Goal: Navigation & Orientation: Find specific page/section

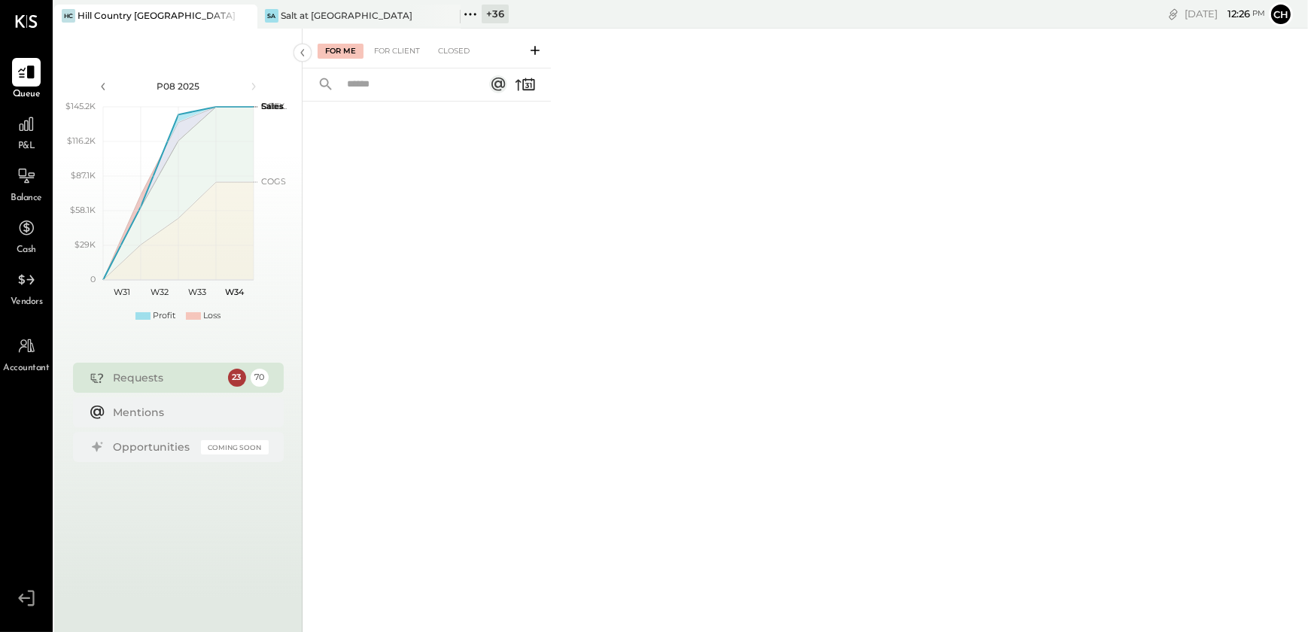
click at [248, 14] on icon at bounding box center [244, 16] width 19 height 18
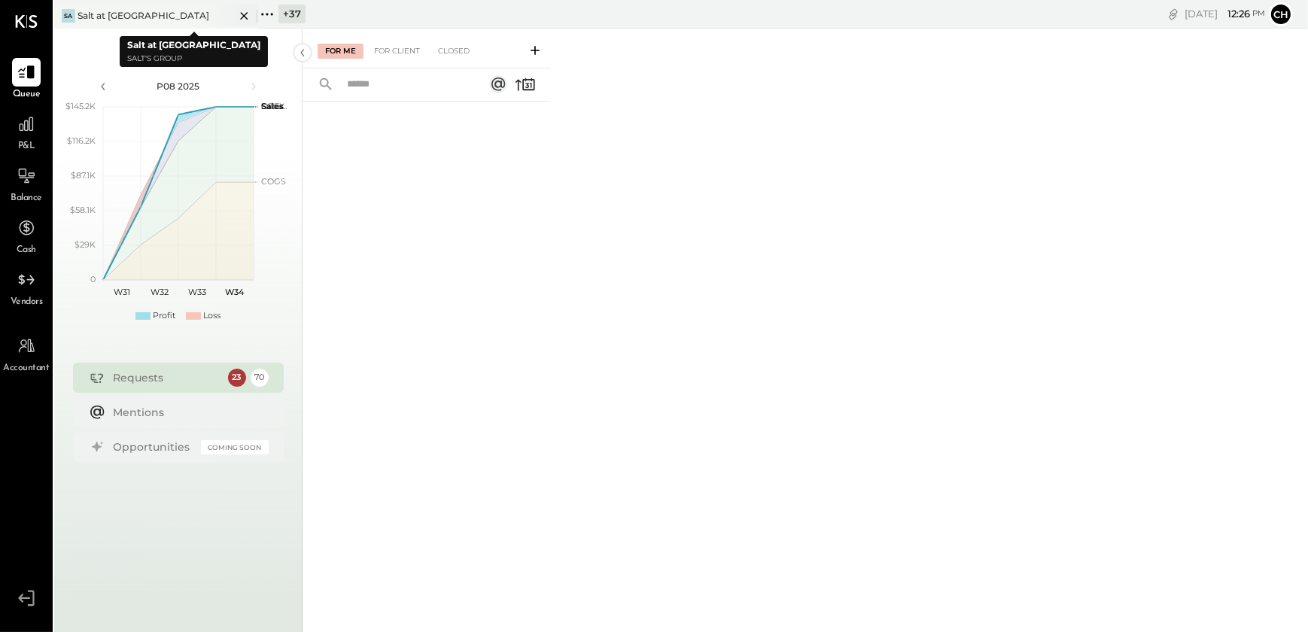
click at [165, 22] on div "Sa Salt at [GEOGRAPHIC_DATA]" at bounding box center [144, 16] width 181 height 14
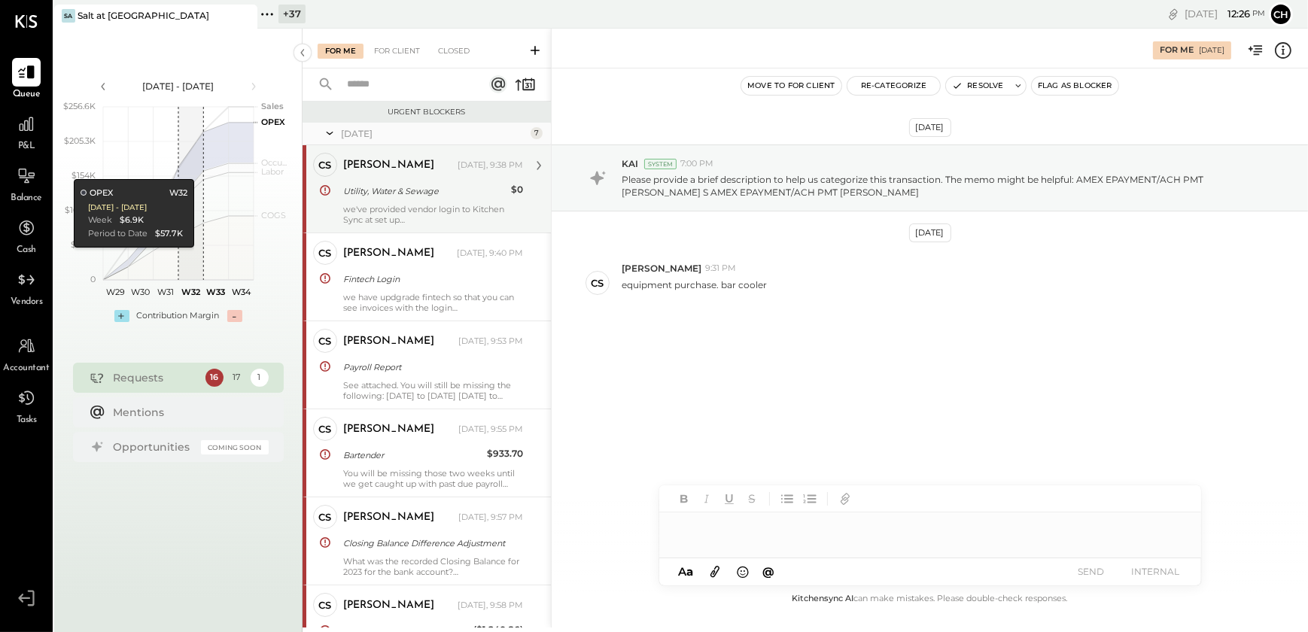
click at [402, 204] on div "we've provided vendor login to Kitchen Sync at set up" at bounding box center [433, 214] width 180 height 21
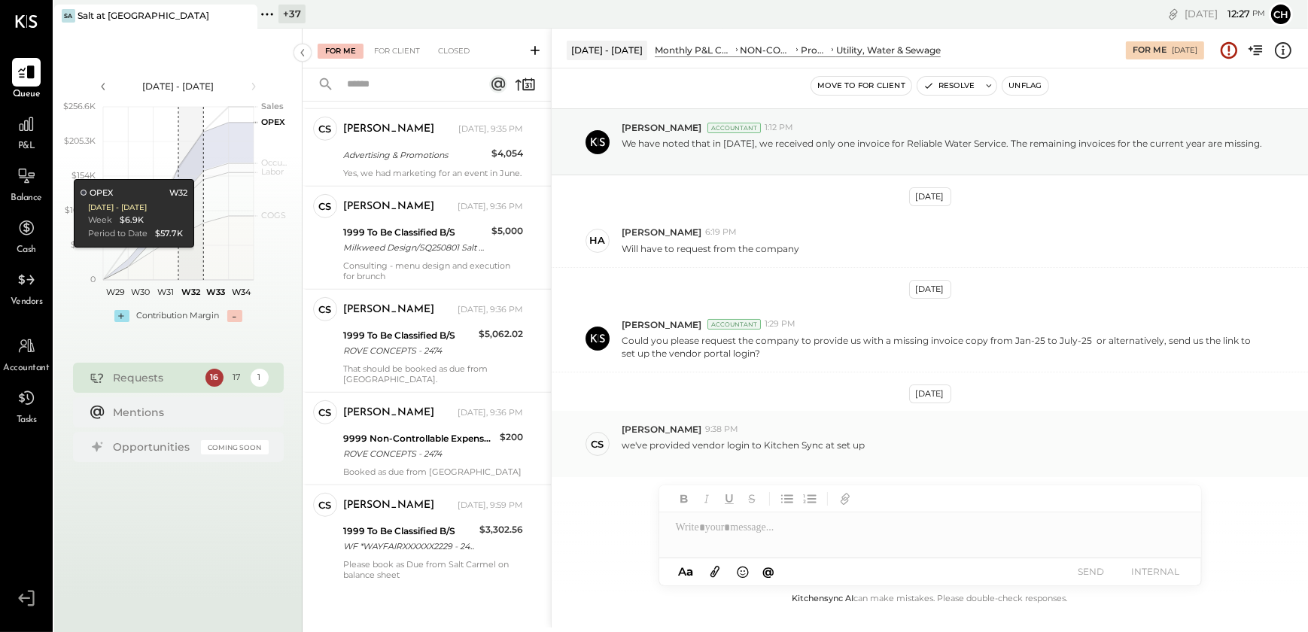
scroll to position [47, 0]
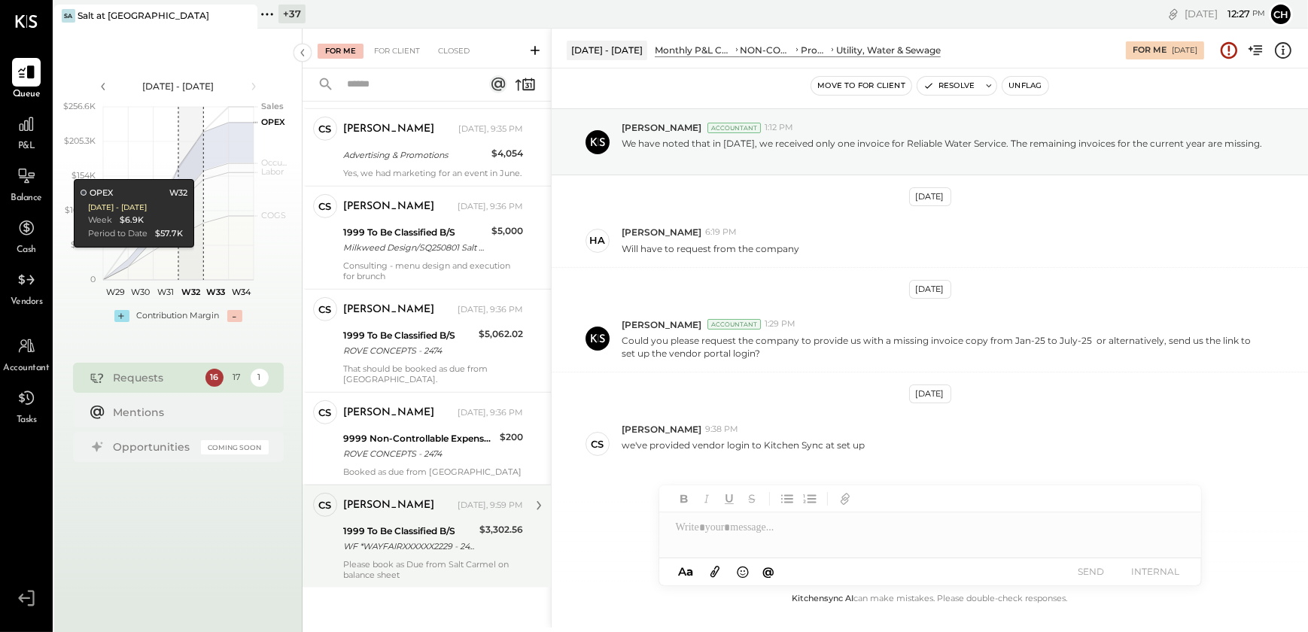
click at [412, 546] on div "WF *WAYFAIRXXXXXX2229 - 2474" at bounding box center [409, 546] width 132 height 15
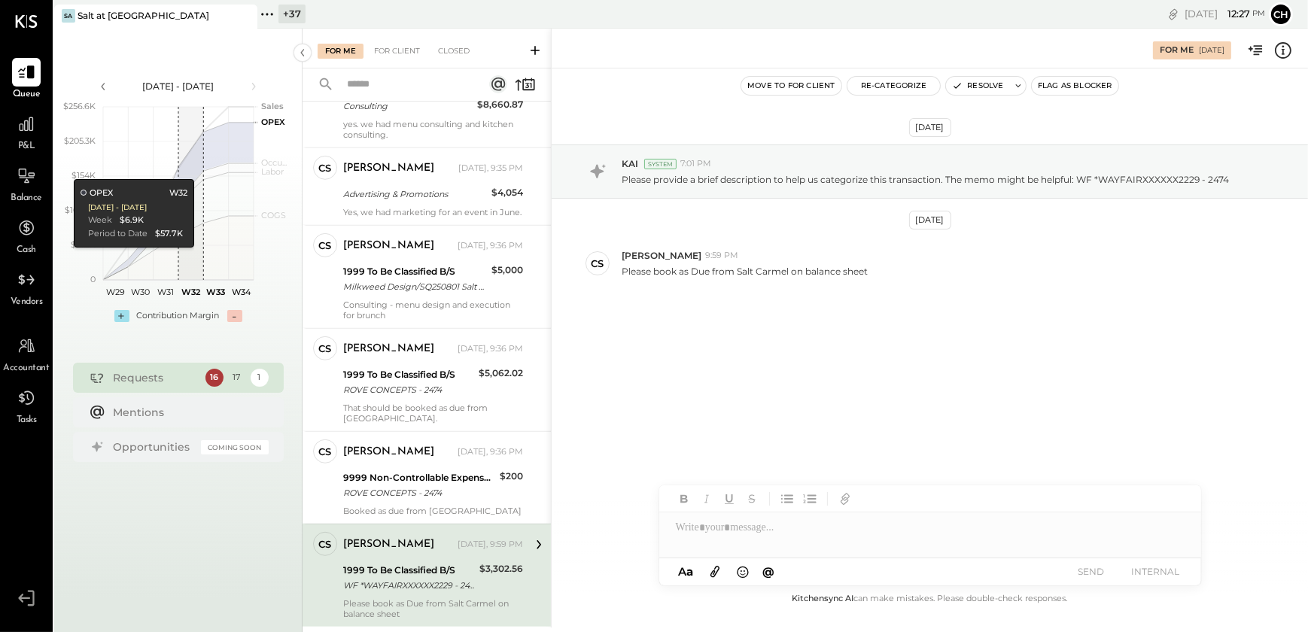
scroll to position [1126, 0]
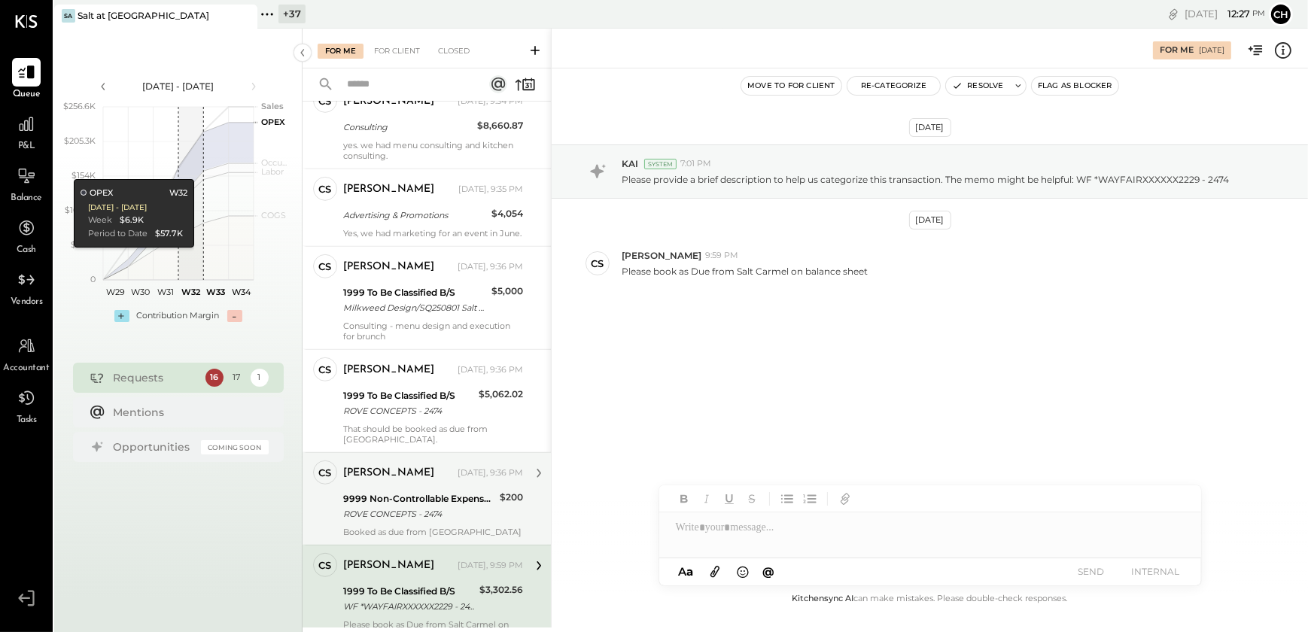
click at [395, 516] on div "ROVE CONCEPTS - 2474" at bounding box center [419, 513] width 152 height 15
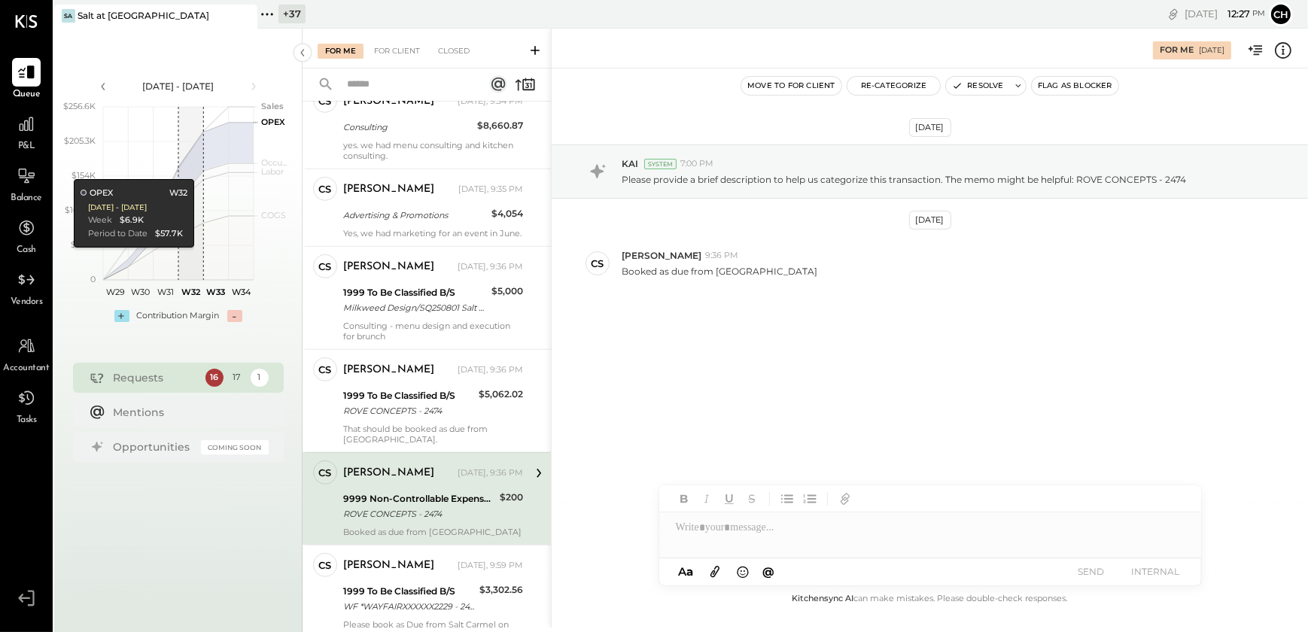
scroll to position [1057, 0]
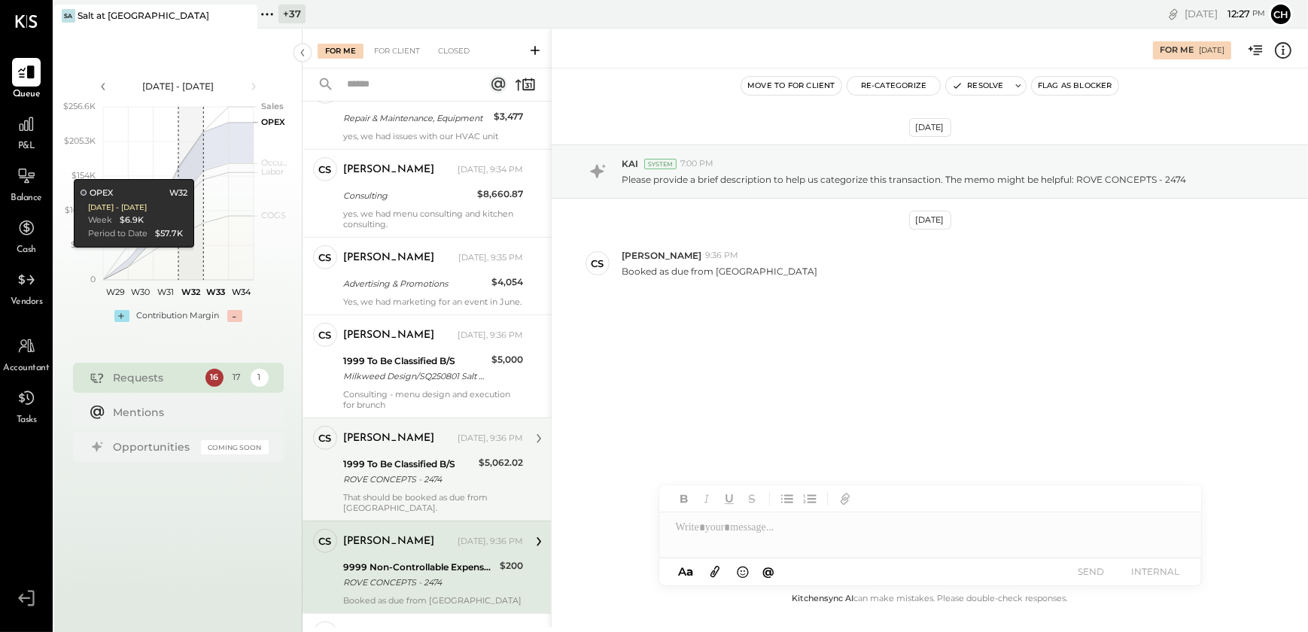
click at [394, 497] on div "[PERSON_NAME] [DATE], 9:36 PM 1999 To Be Classified B/S ROVE CONCEPTS - 2474 $5…" at bounding box center [433, 469] width 180 height 87
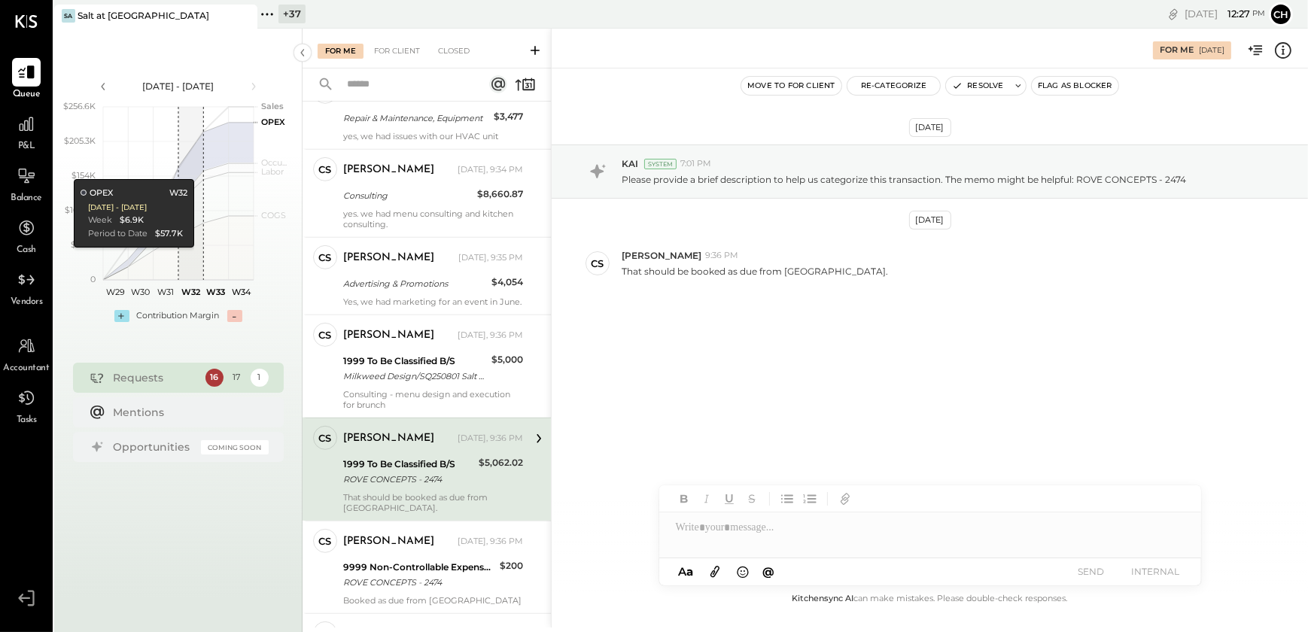
scroll to position [989, 0]
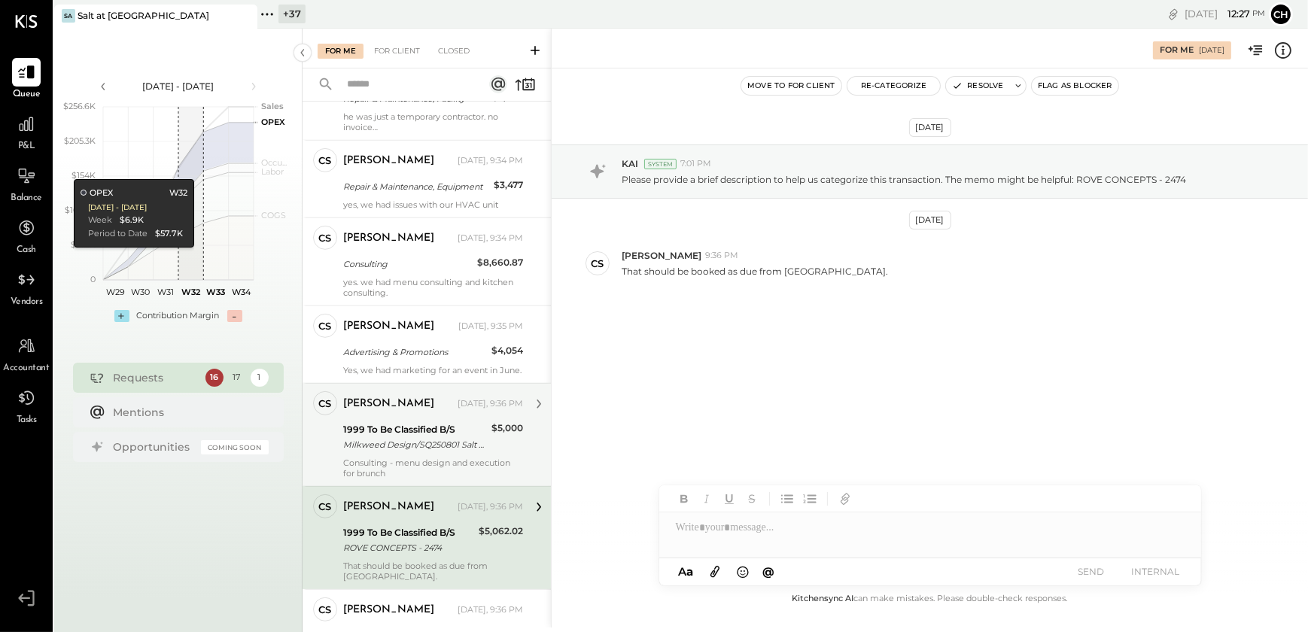
click at [392, 469] on div "Consulting - menu design and execution for brunch" at bounding box center [433, 468] width 180 height 21
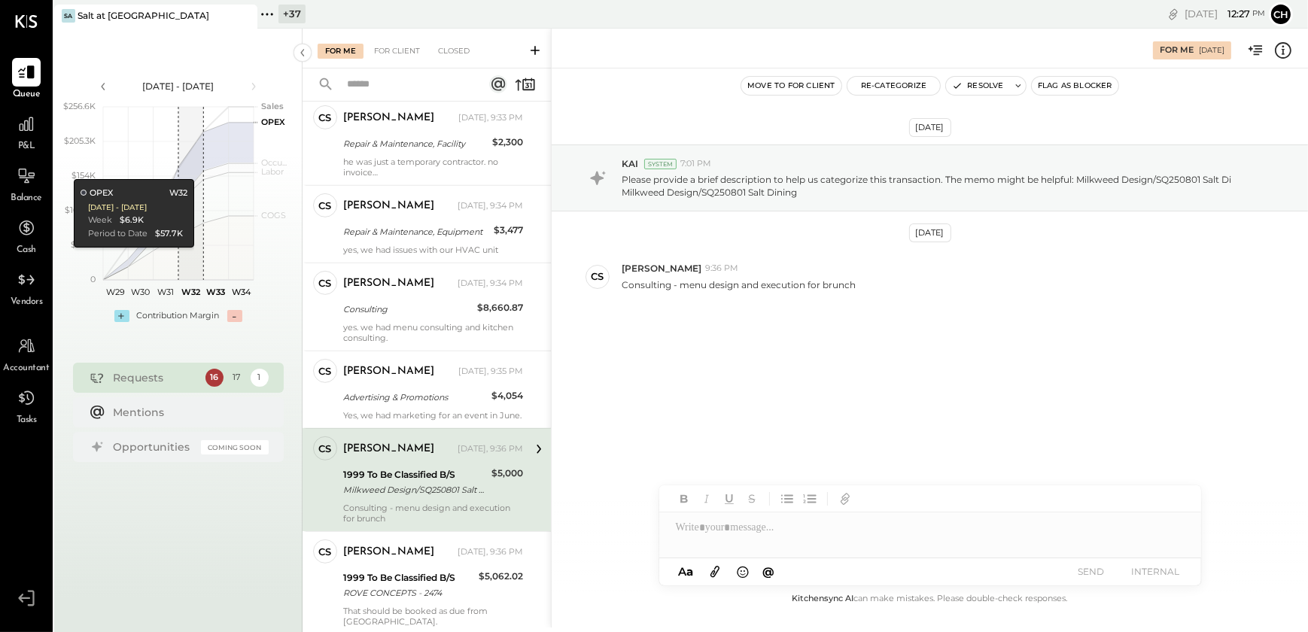
scroll to position [920, 0]
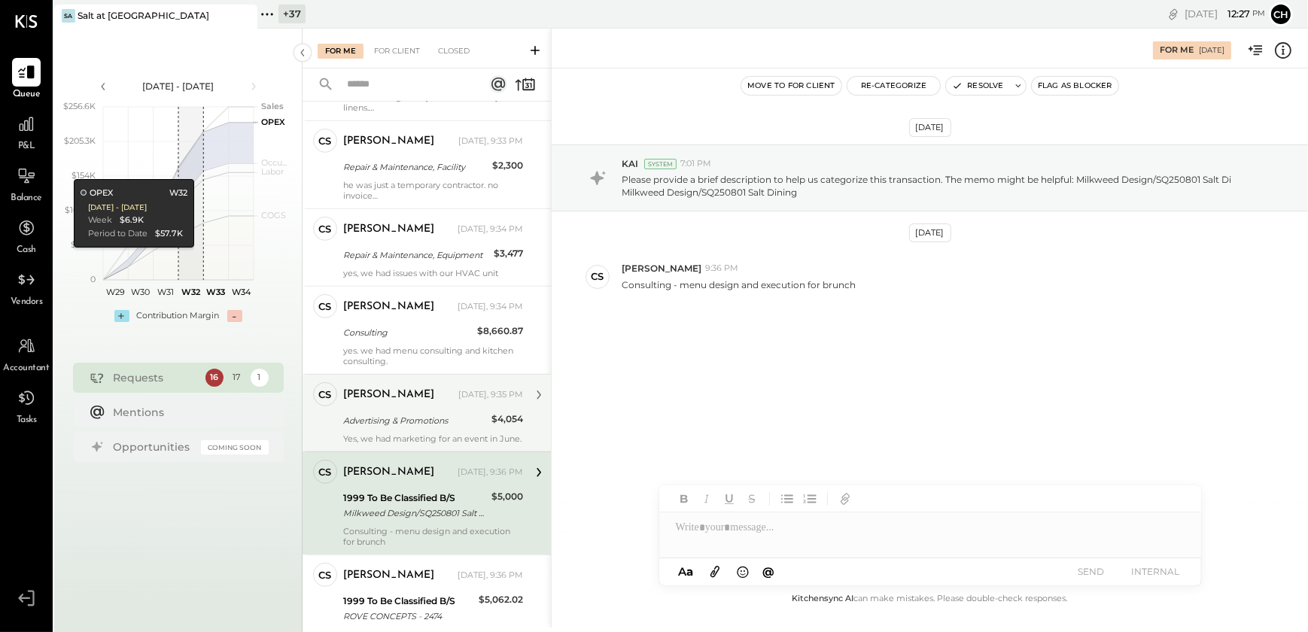
click at [389, 436] on div "Yes, we had marketing for an event in June." at bounding box center [433, 438] width 180 height 11
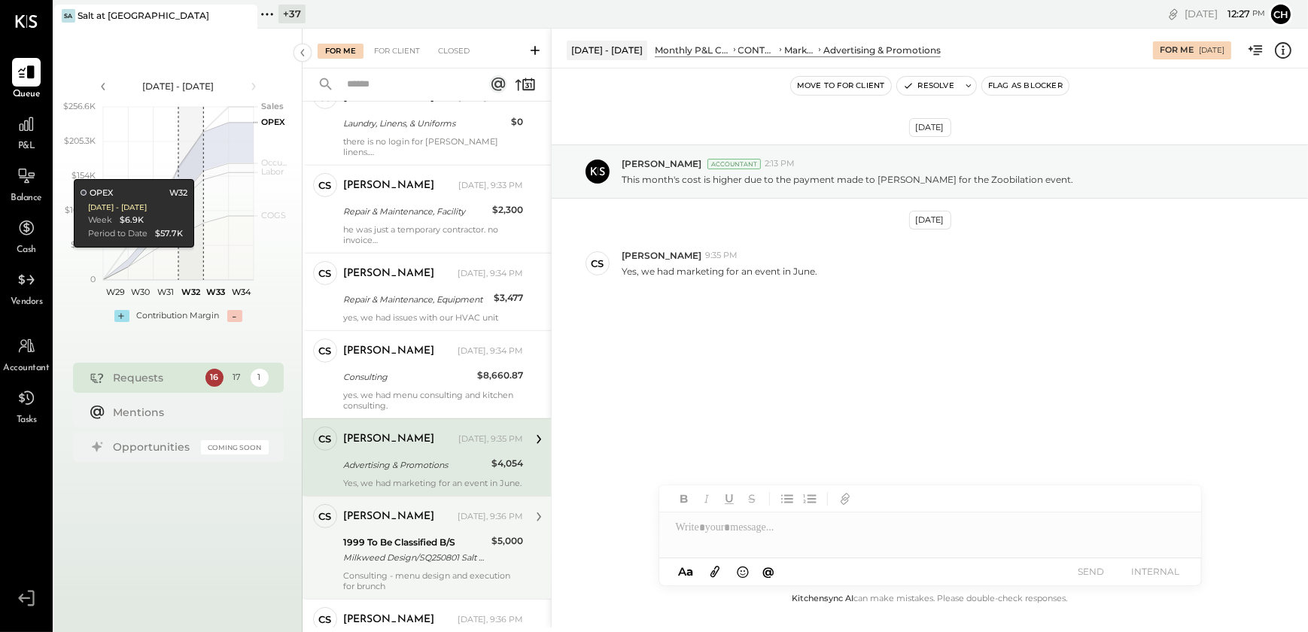
scroll to position [852, 0]
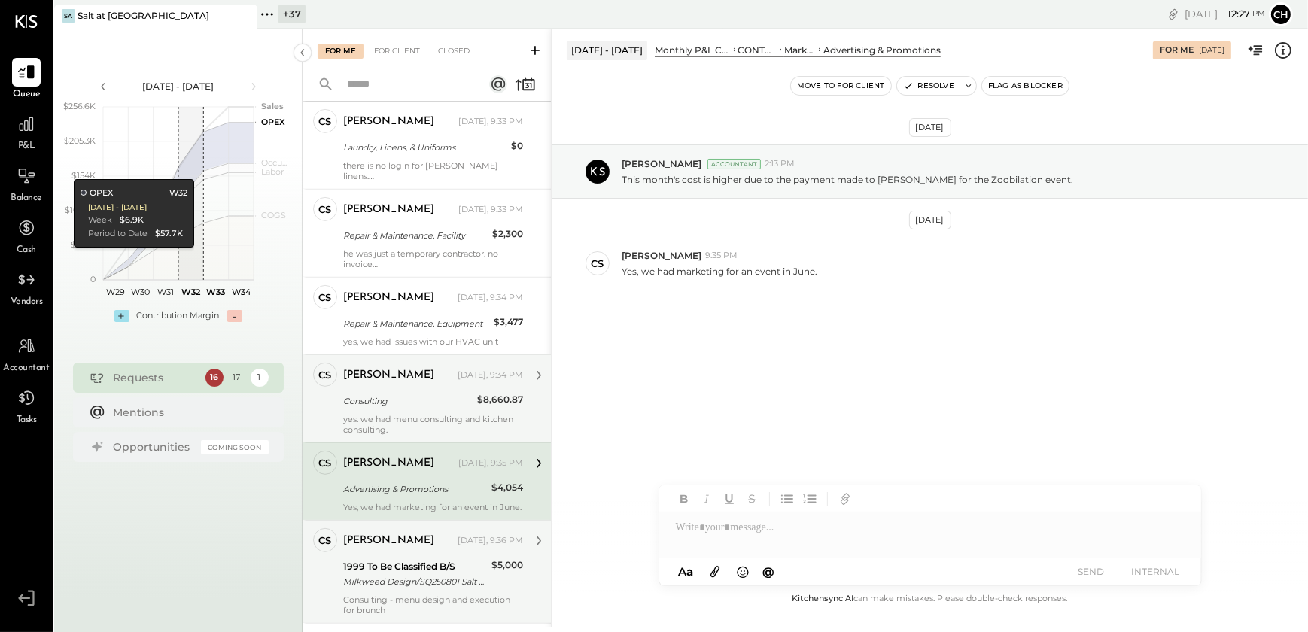
click at [401, 422] on div "yes. we had menu consulting and kitchen consulting." at bounding box center [433, 424] width 180 height 21
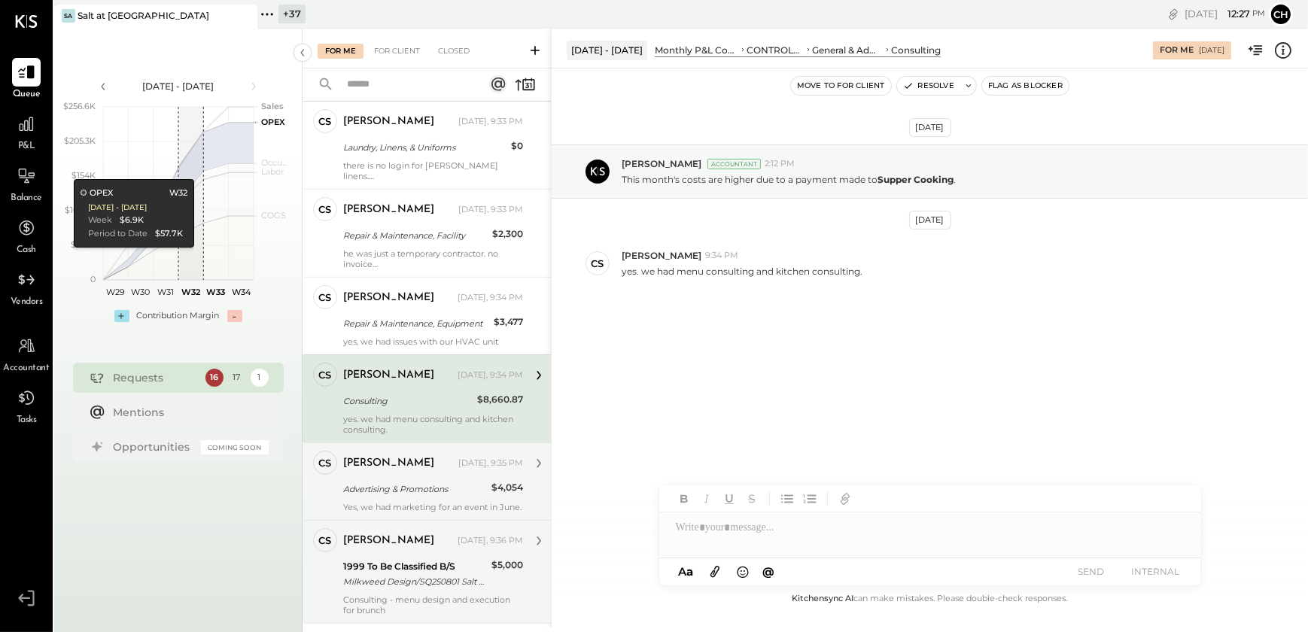
scroll to position [783, 0]
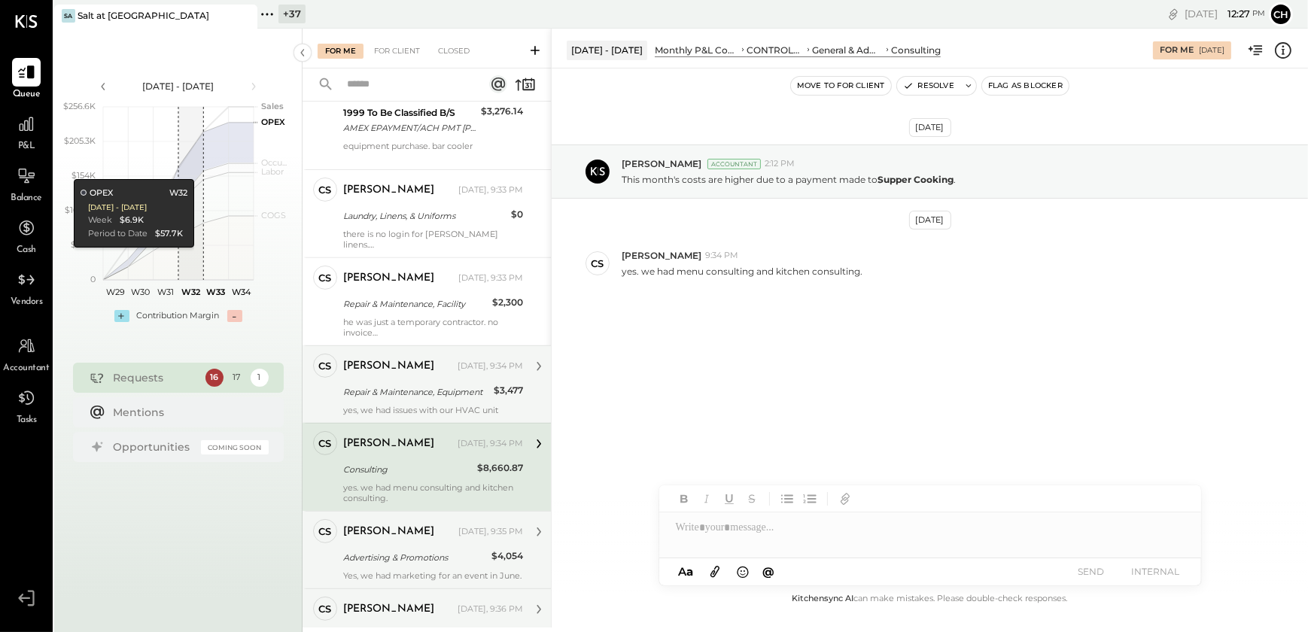
click at [423, 405] on div "yes, we had issues with our HVAC unit" at bounding box center [433, 410] width 180 height 11
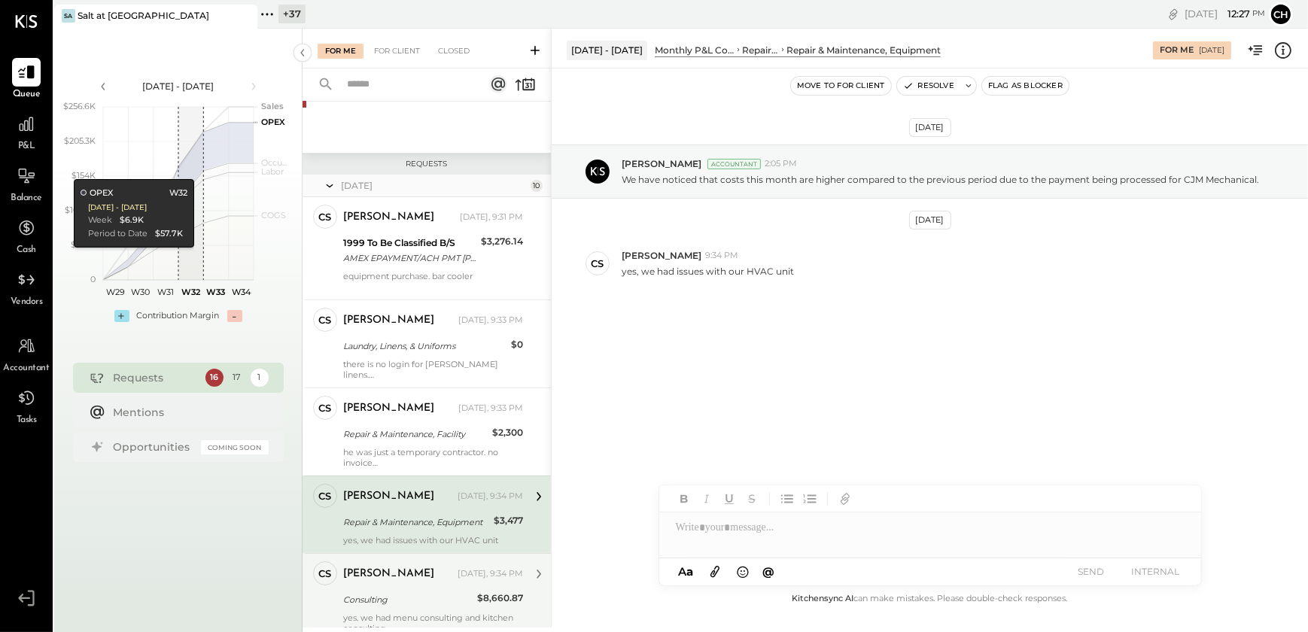
scroll to position [647, 0]
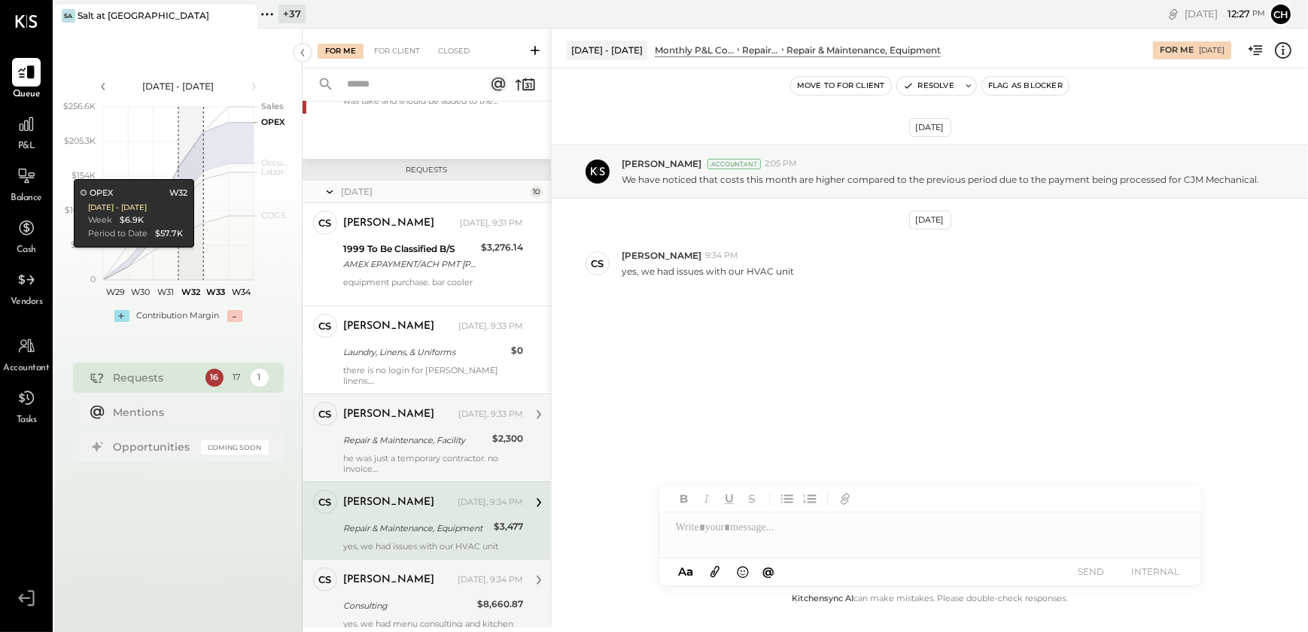
click at [415, 443] on div "Repair & Maintenance, Facility" at bounding box center [415, 440] width 144 height 15
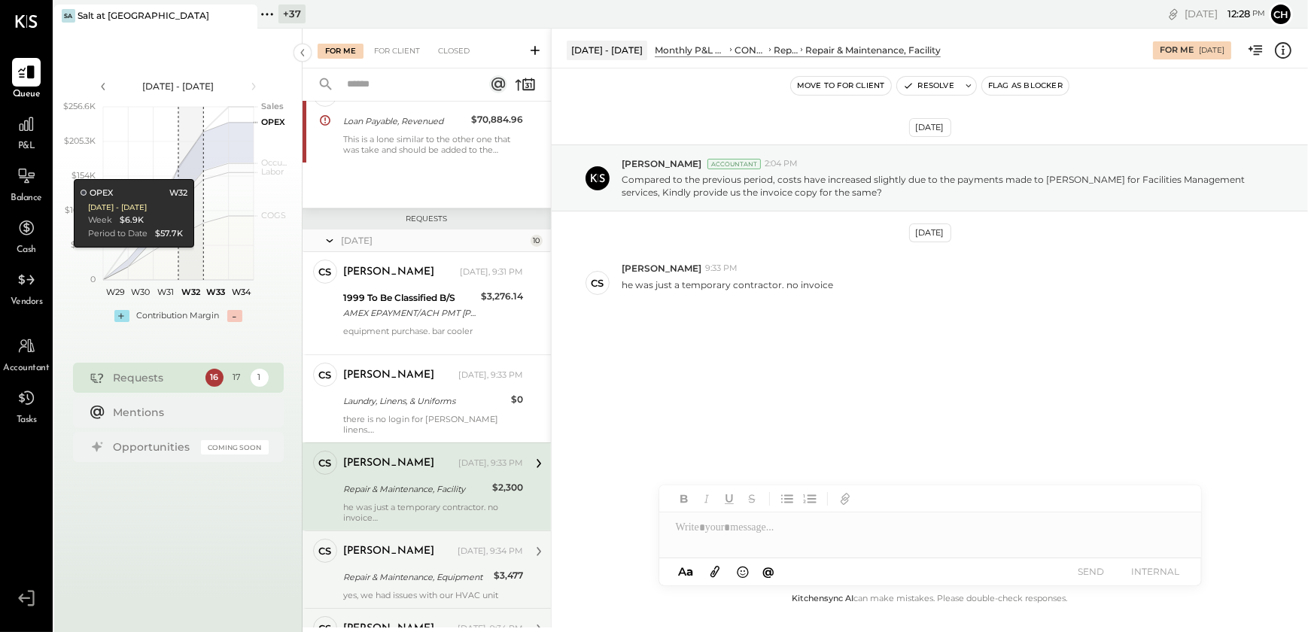
scroll to position [579, 0]
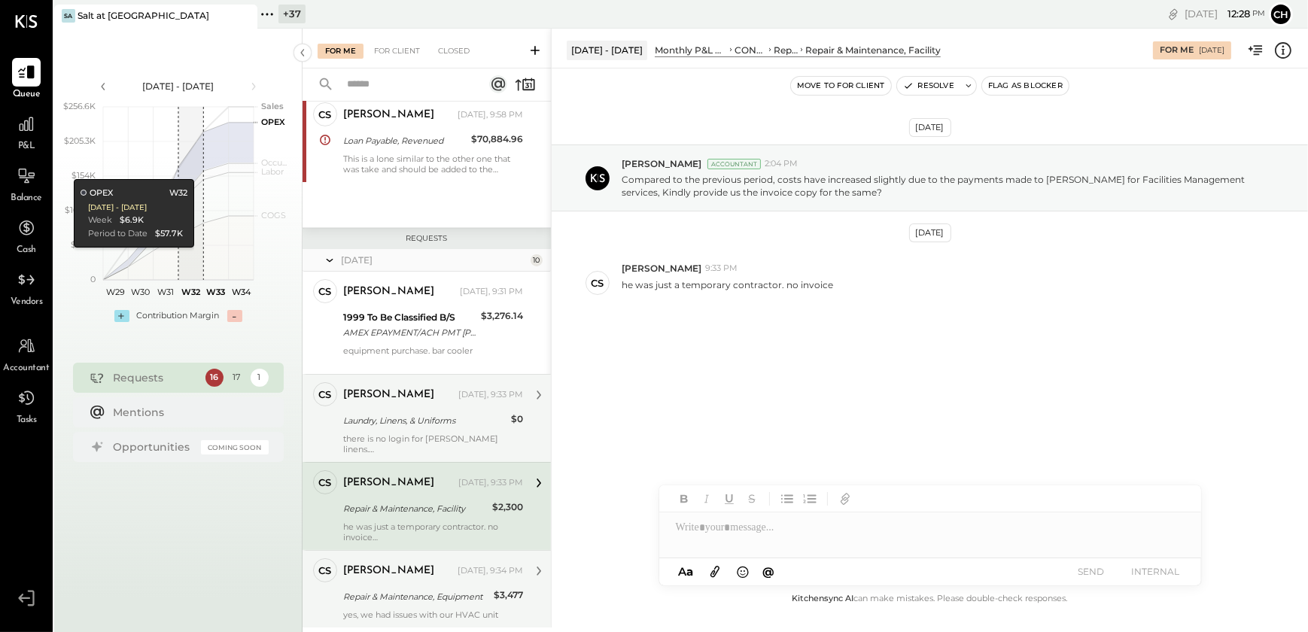
click at [406, 435] on div "there is no login for [PERSON_NAME] linens." at bounding box center [433, 443] width 180 height 21
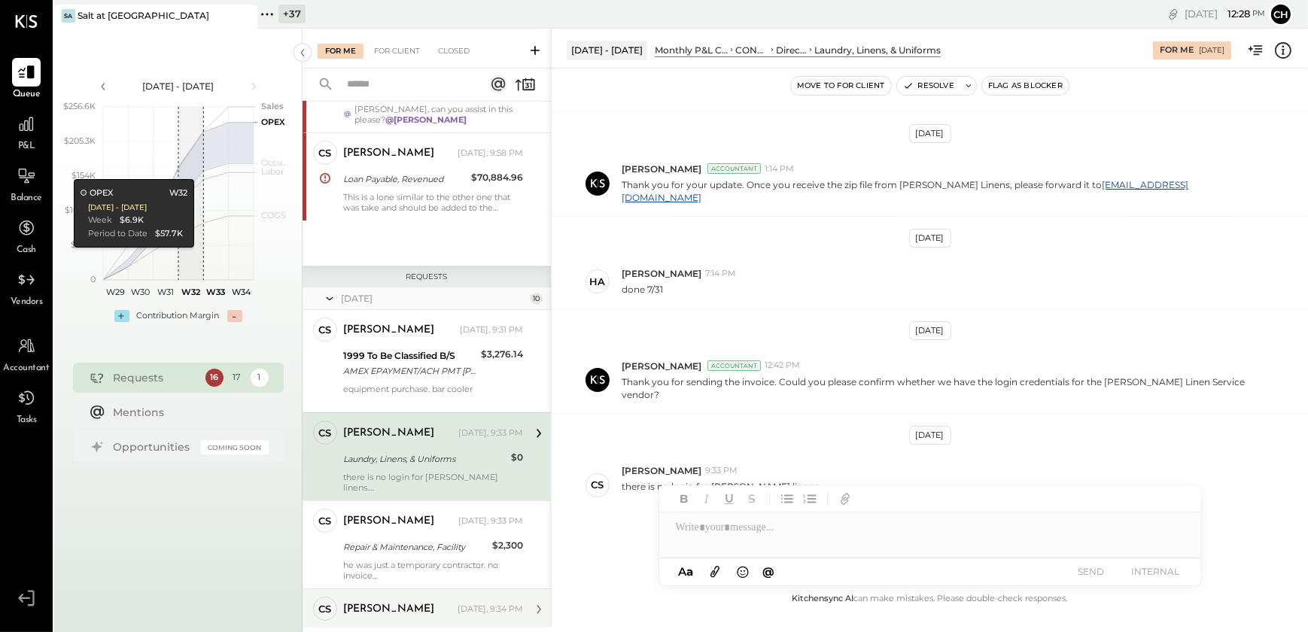
scroll to position [510, 0]
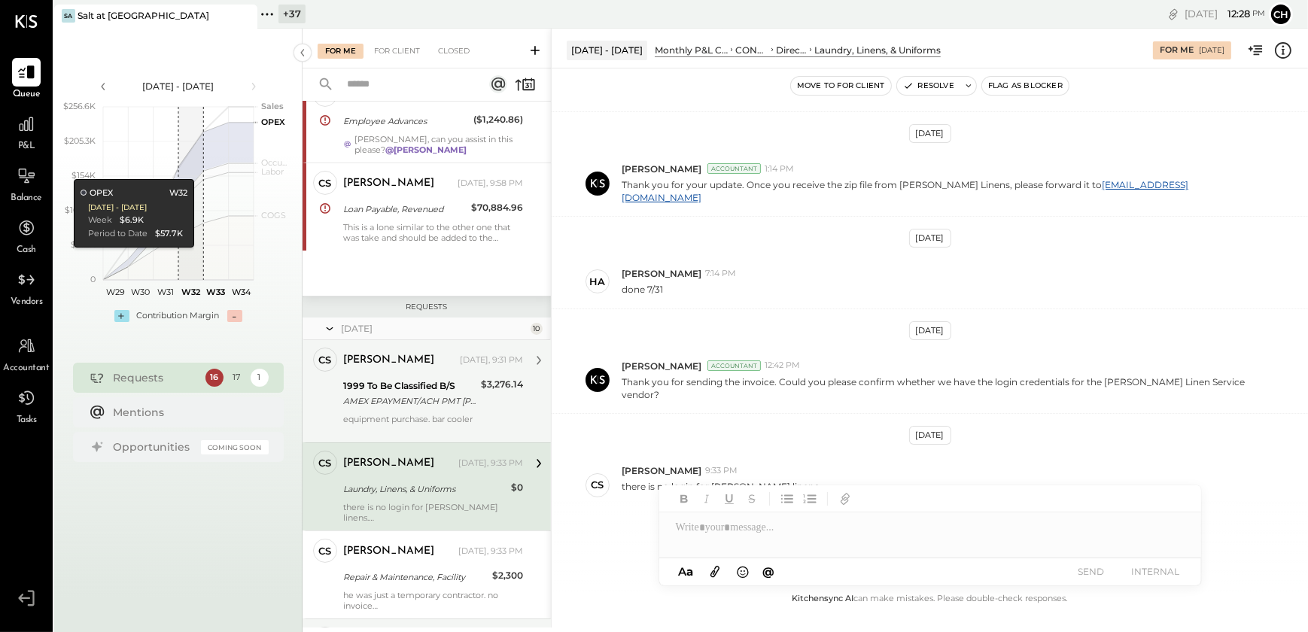
click at [404, 418] on div "equipment purchase. bar cooler" at bounding box center [433, 424] width 180 height 21
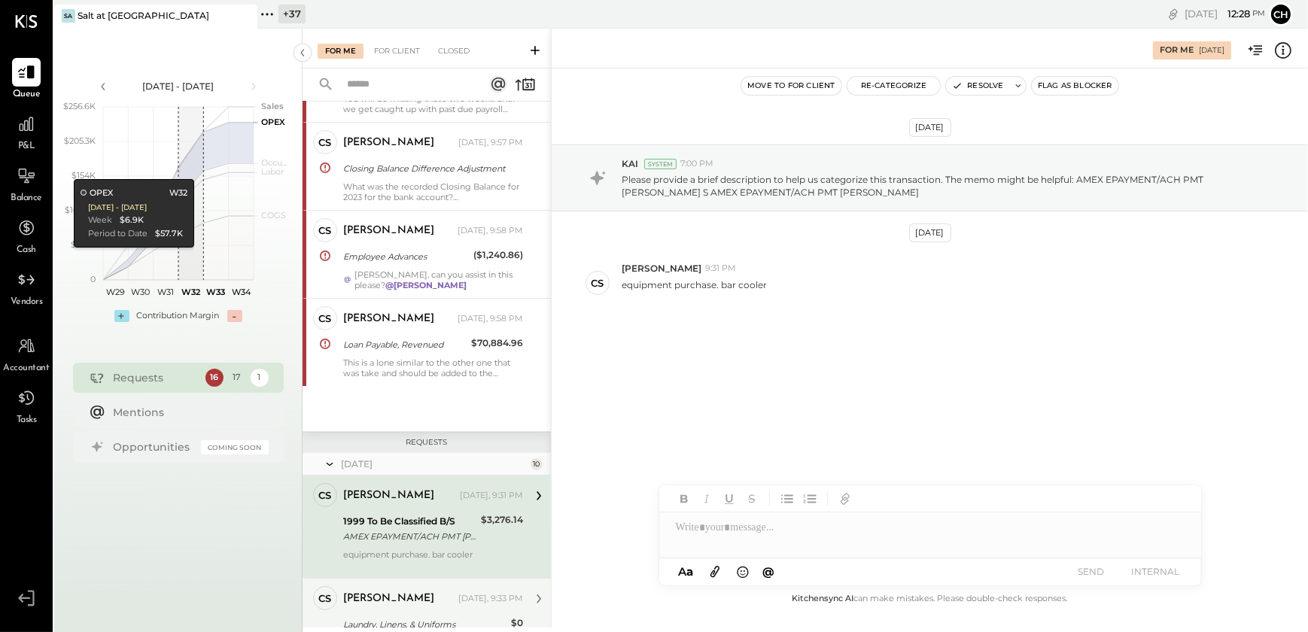
scroll to position [373, 0]
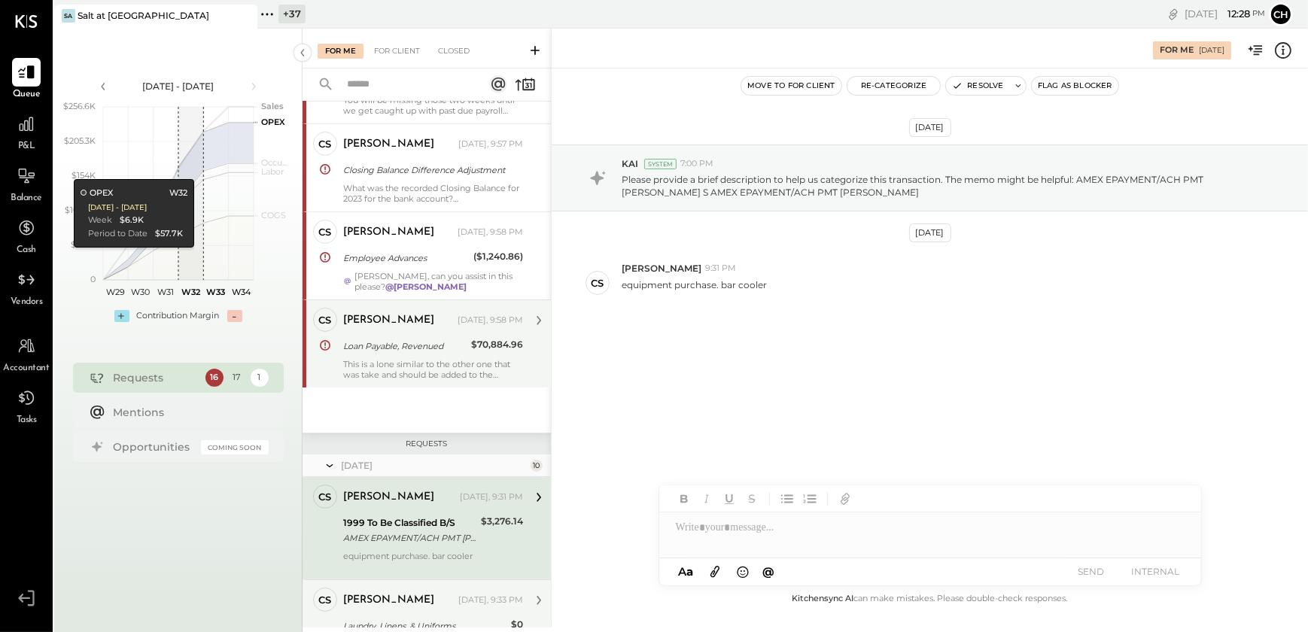
click at [400, 359] on div "This is a lone similar to the other one that was take and should be added to th…" at bounding box center [433, 369] width 180 height 21
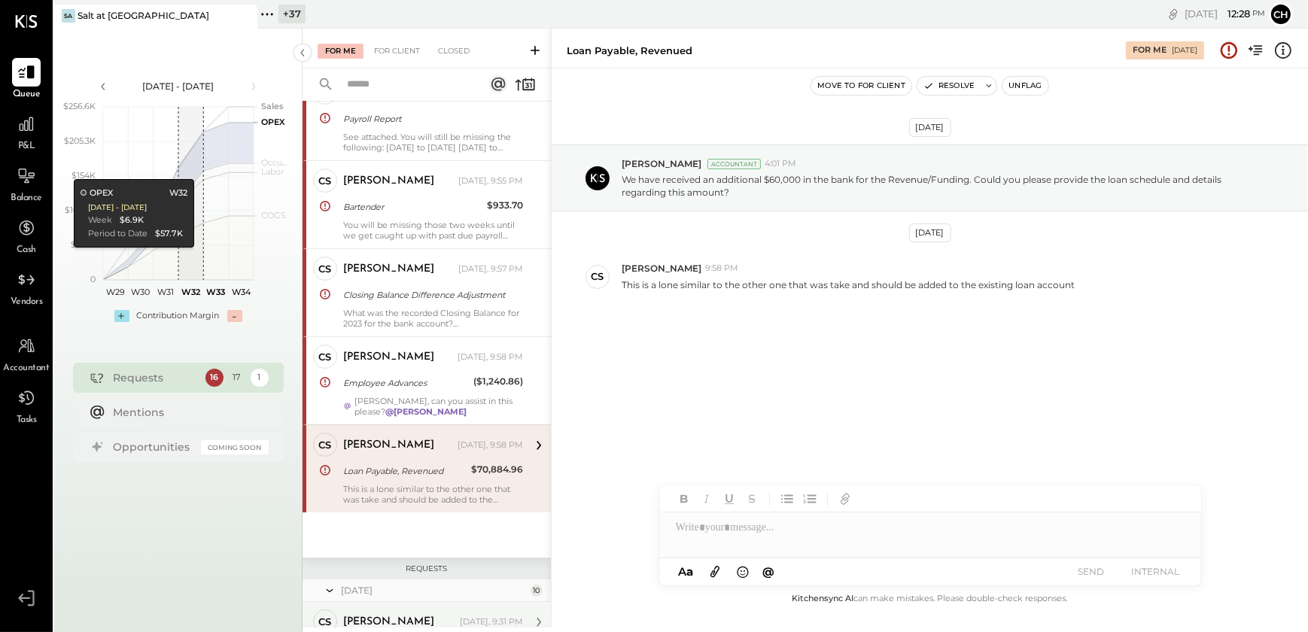
scroll to position [236, 0]
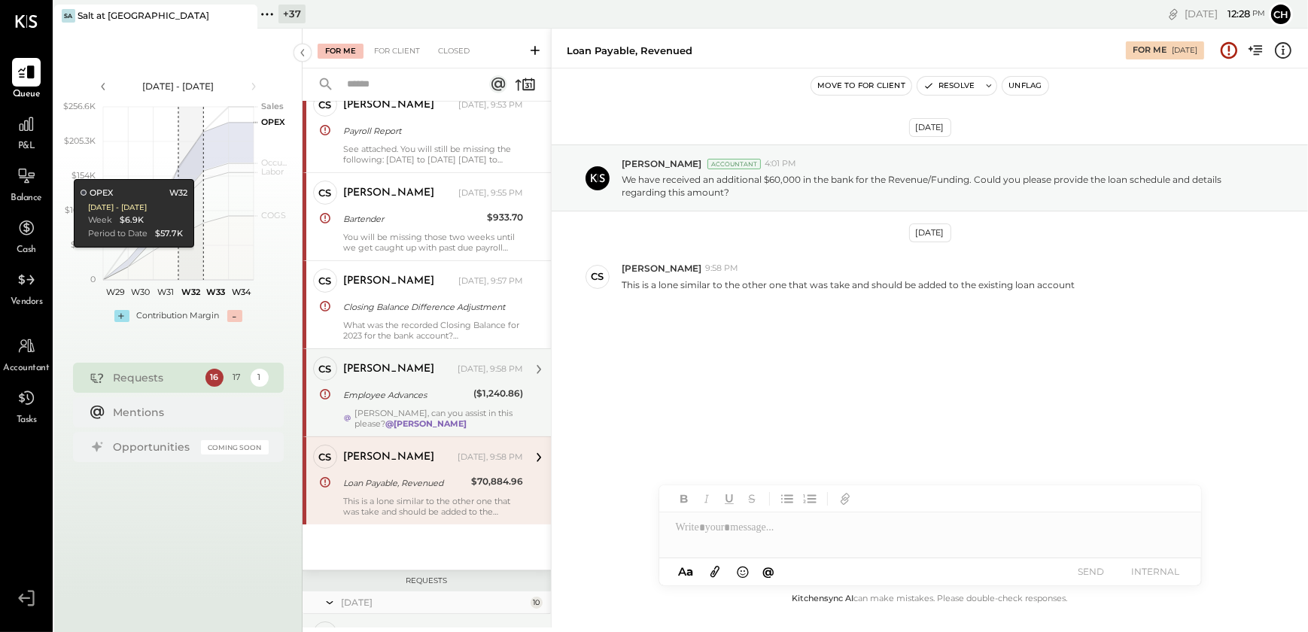
click at [406, 391] on div "Employee Advances" at bounding box center [406, 395] width 126 height 15
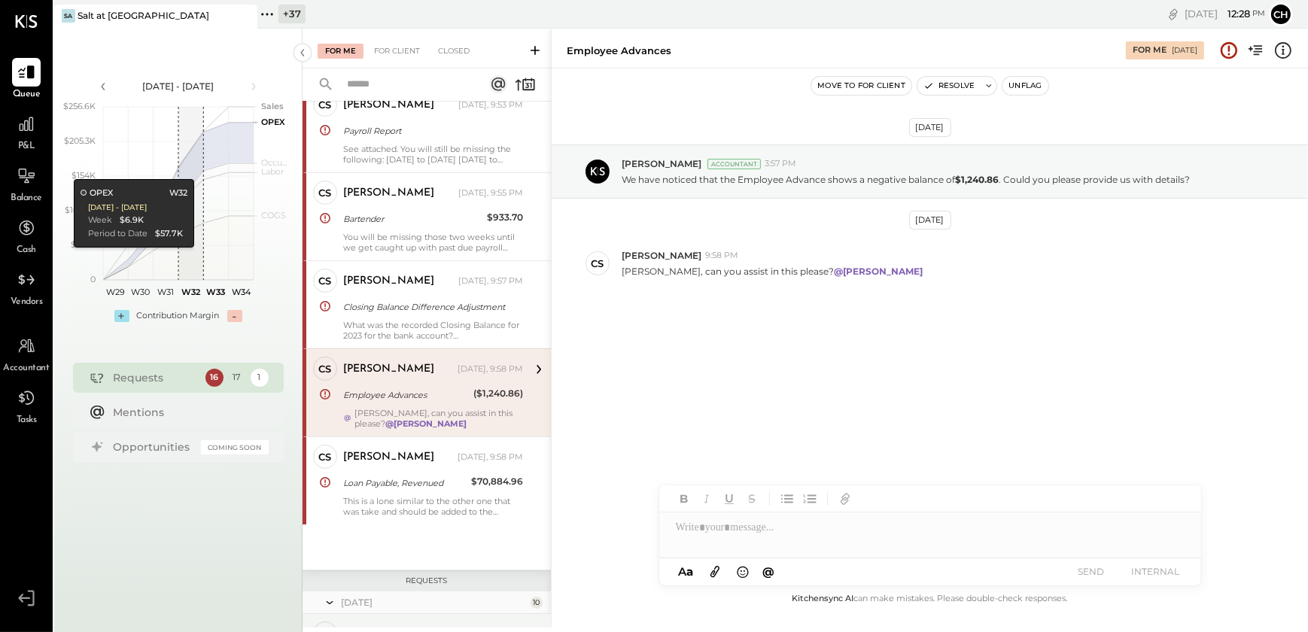
scroll to position [168, 0]
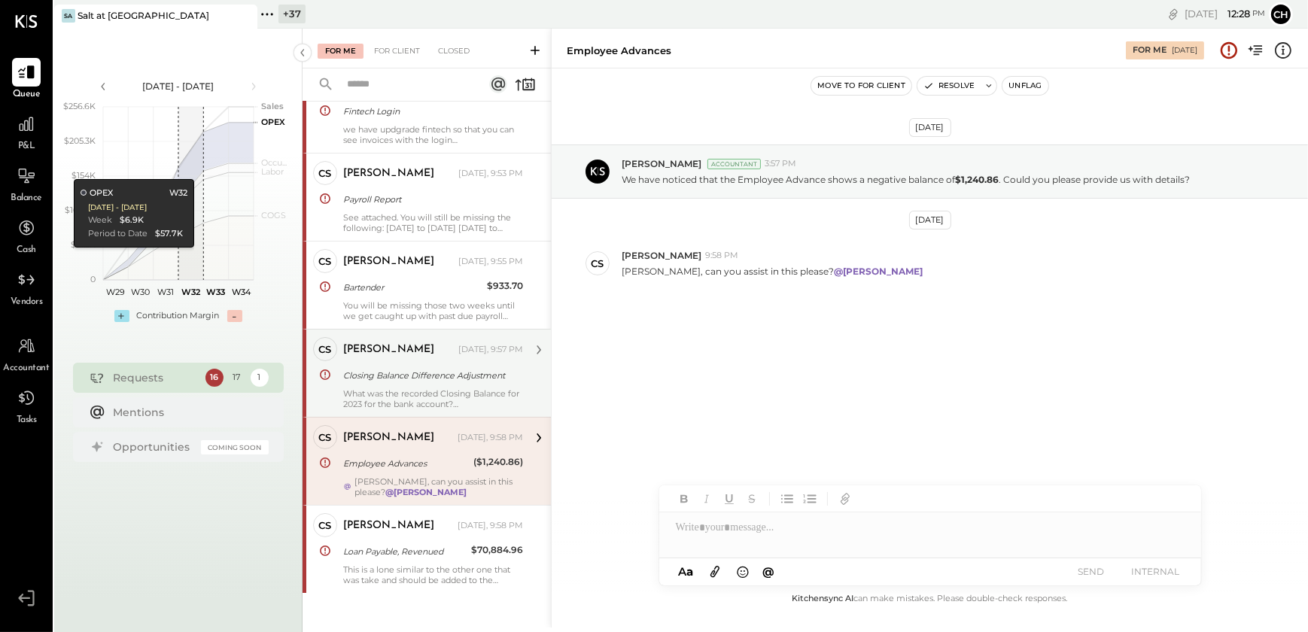
click at [412, 371] on div "Closing Balance Difference Adjustment" at bounding box center [430, 375] width 175 height 15
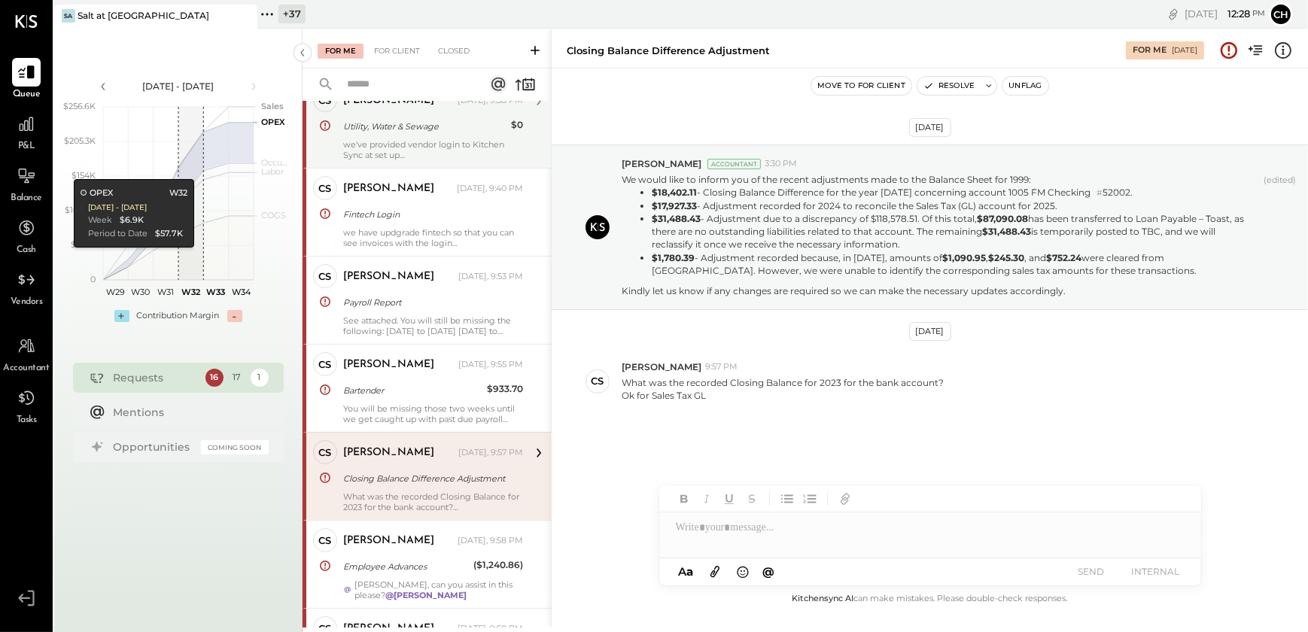
scroll to position [31, 0]
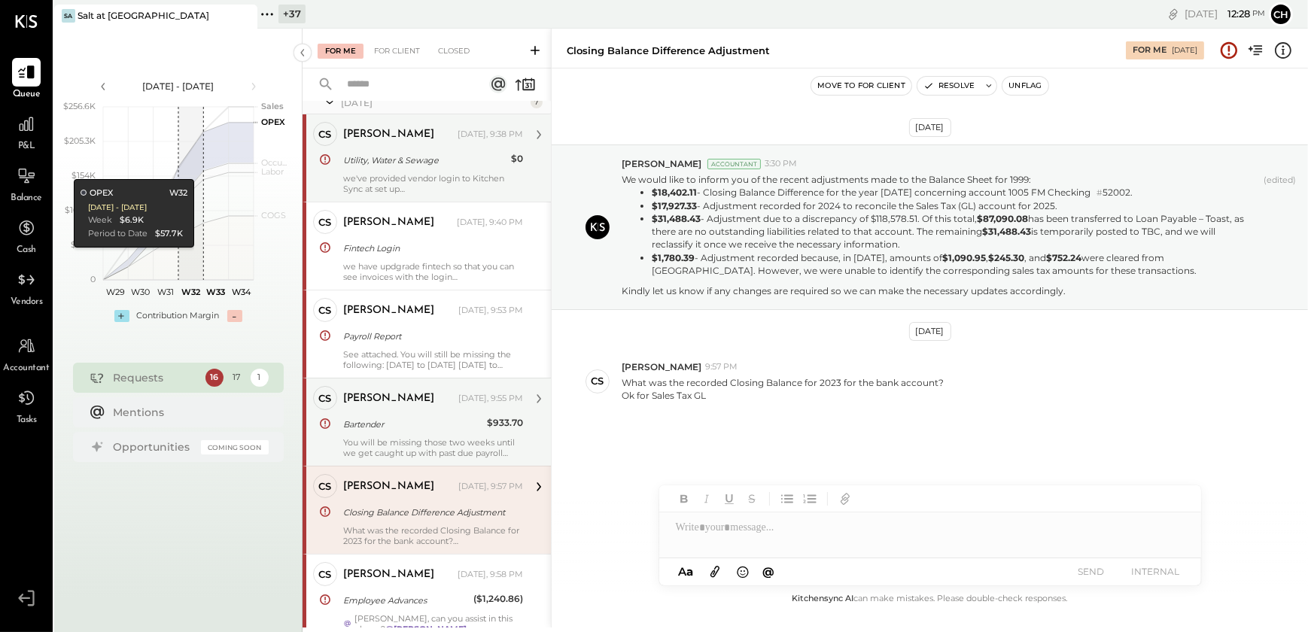
click at [417, 413] on div "[PERSON_NAME] [DATE], 9:55 PM Bartender $933.70 You will be missing those two w…" at bounding box center [433, 422] width 180 height 72
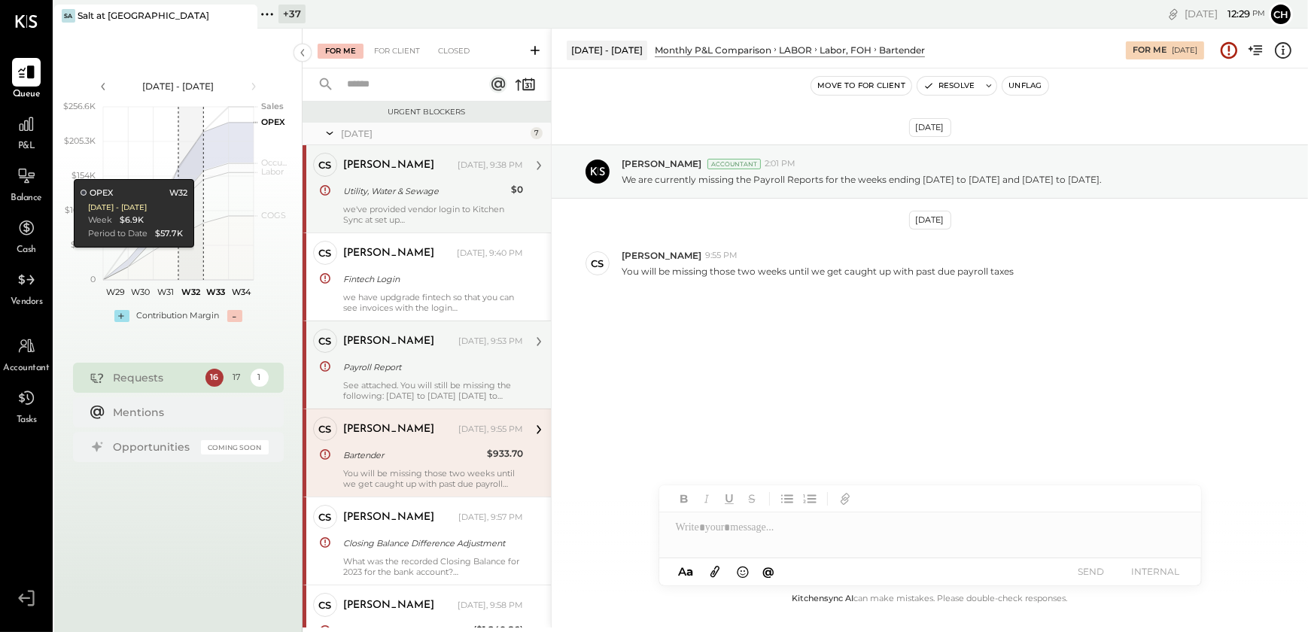
click at [418, 370] on div "Payroll Report" at bounding box center [430, 367] width 175 height 15
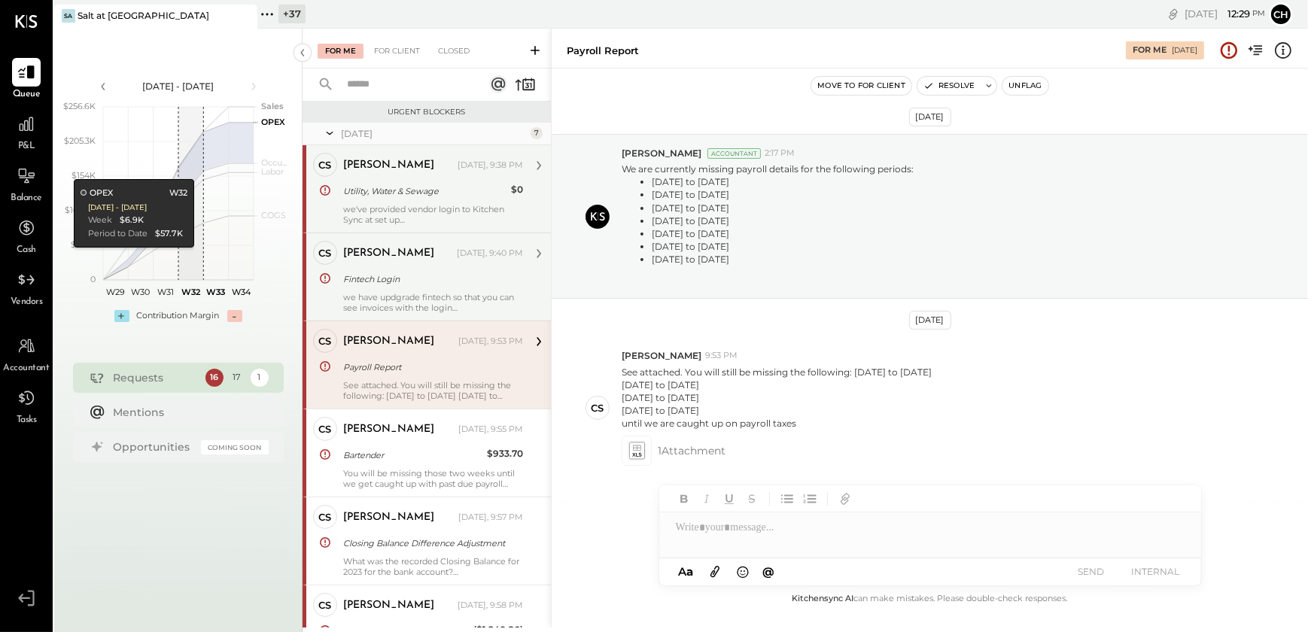
click at [405, 294] on div "we have updgrade fintech so that you can see invoices with the login" at bounding box center [433, 302] width 180 height 21
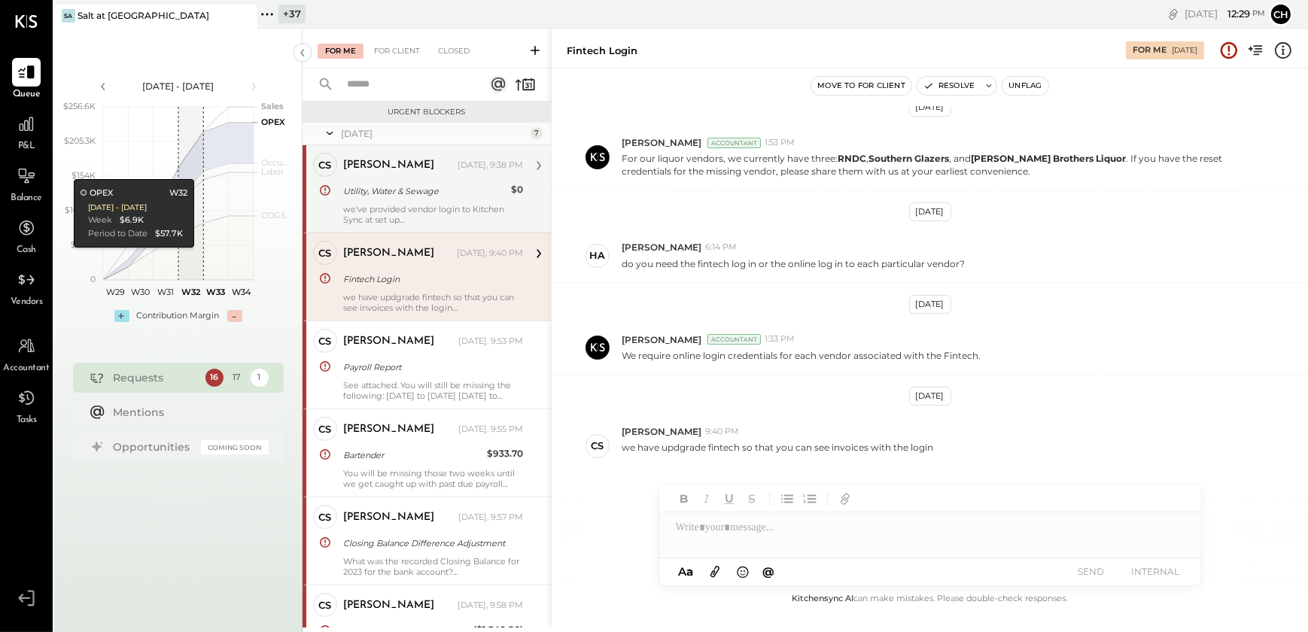
click at [400, 215] on div "we've provided vendor login to Kitchen Sync at set up" at bounding box center [433, 214] width 180 height 21
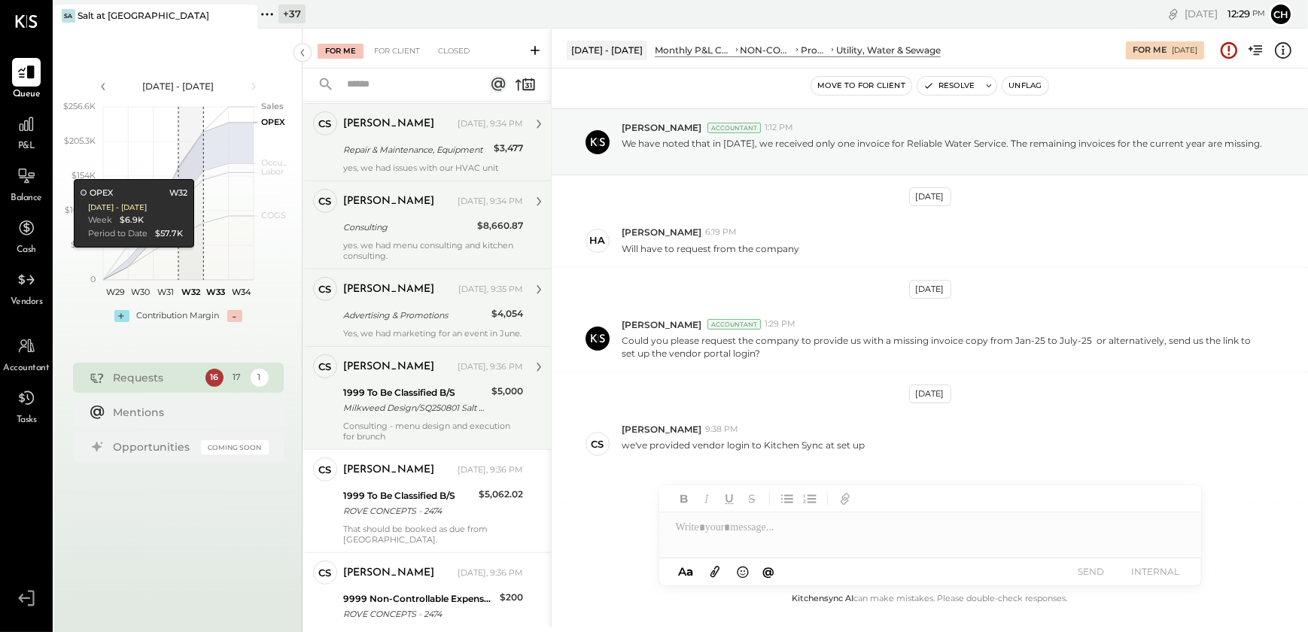
scroll to position [1194, 0]
